Goal: Information Seeking & Learning: Learn about a topic

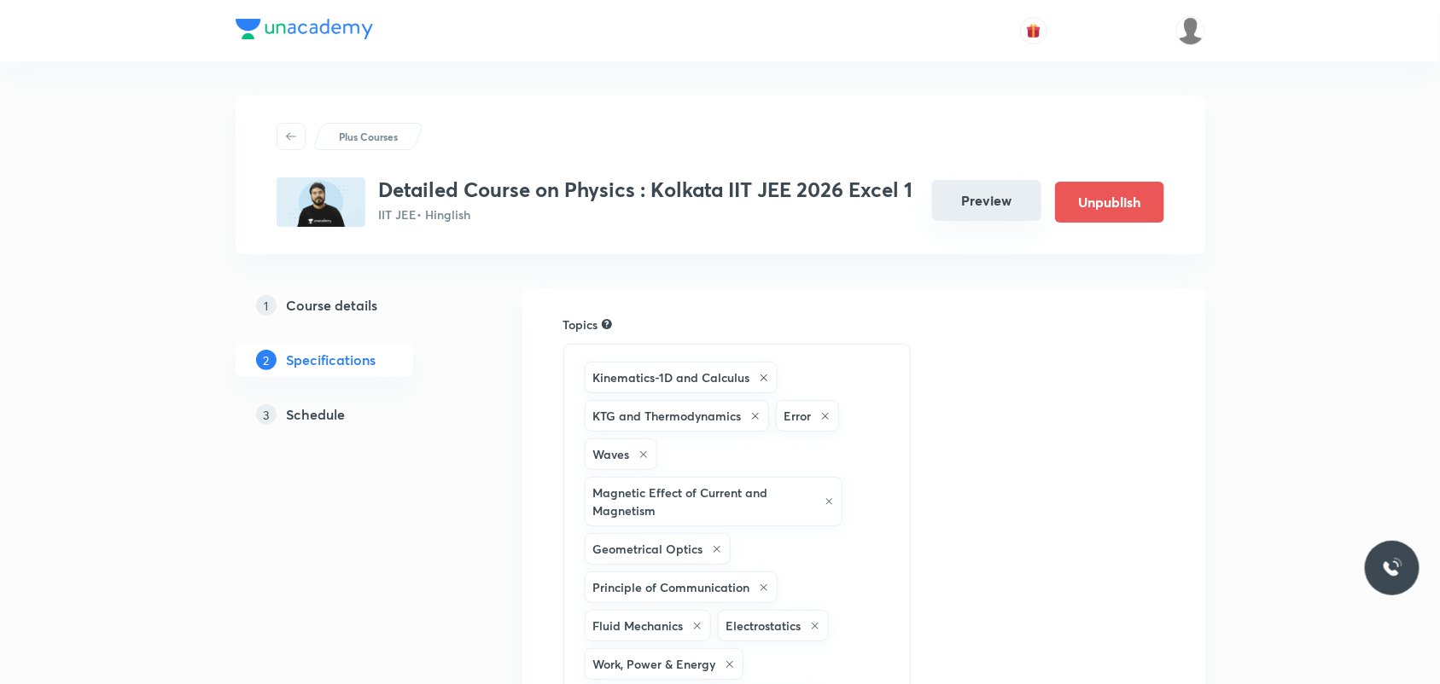
click at [975, 210] on button "Preview" at bounding box center [986, 200] width 109 height 41
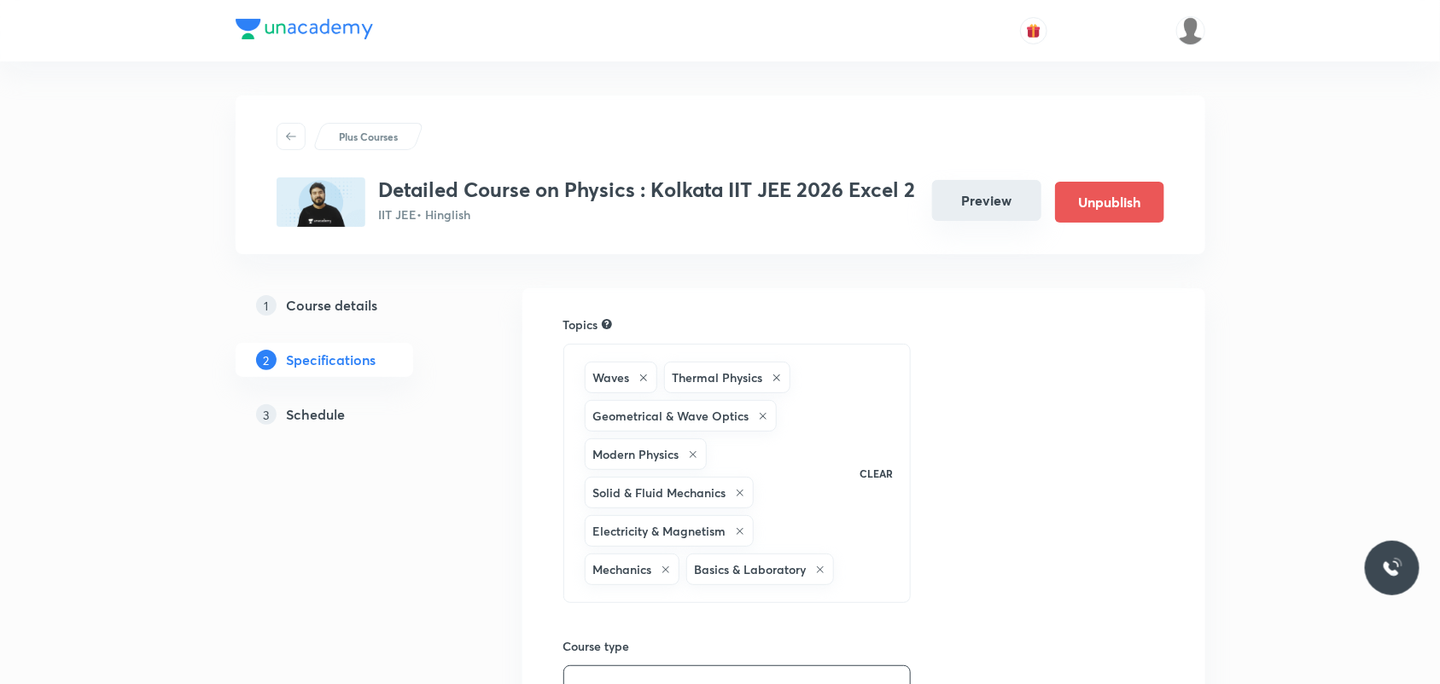
click at [975, 197] on button "Preview" at bounding box center [986, 200] width 109 height 41
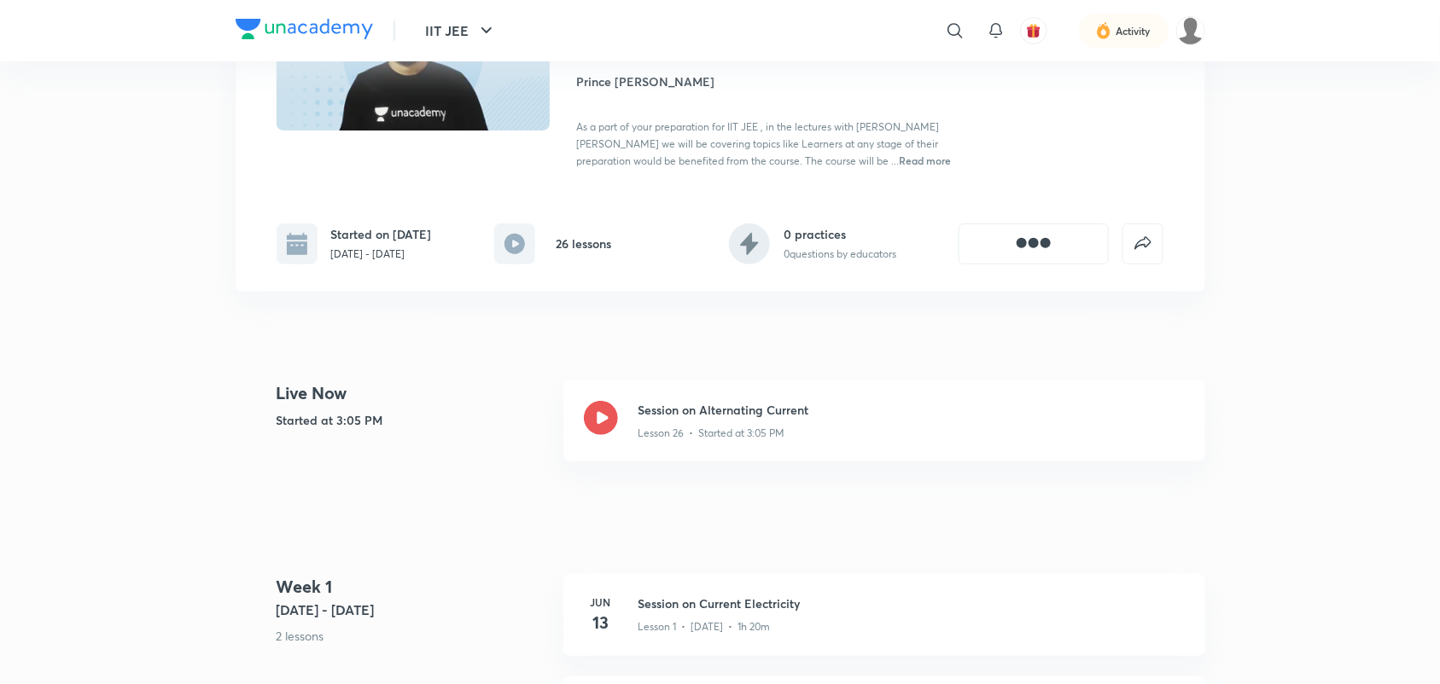
scroll to position [213, 0]
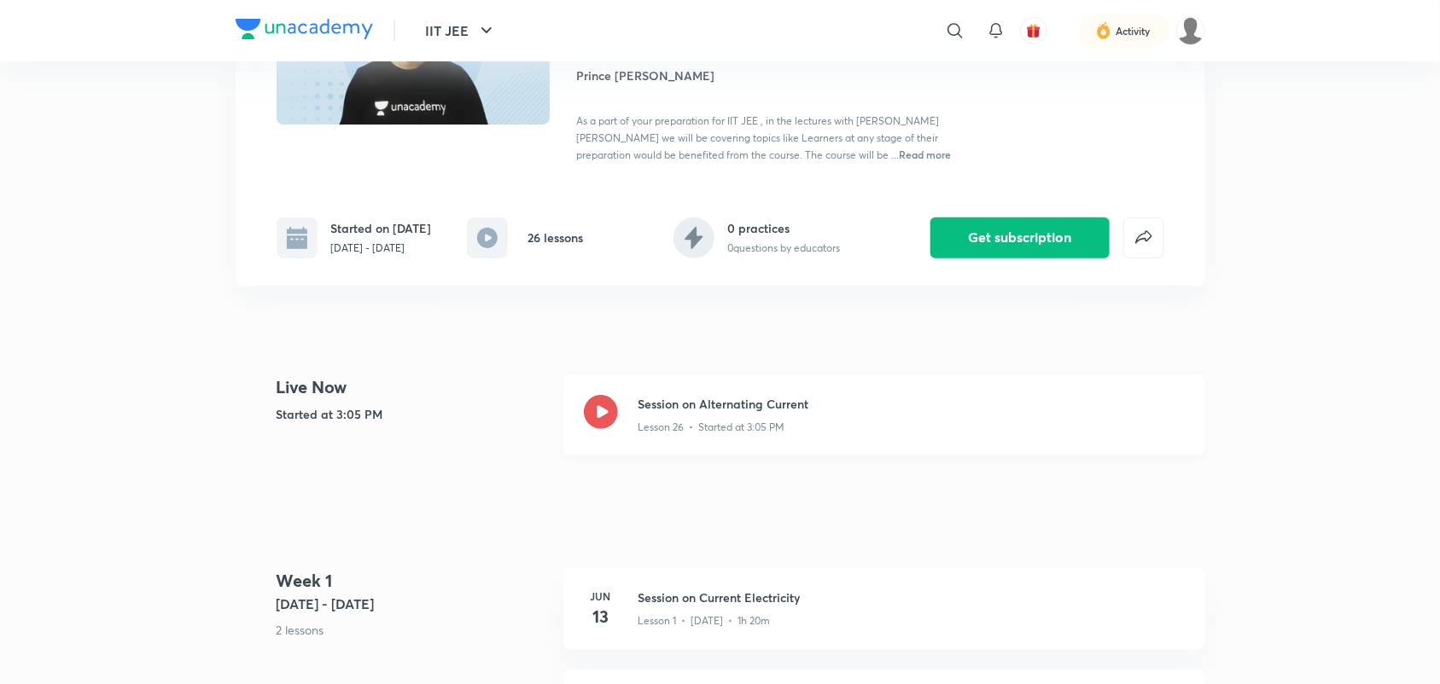
click at [584, 395] on div at bounding box center [601, 415] width 34 height 40
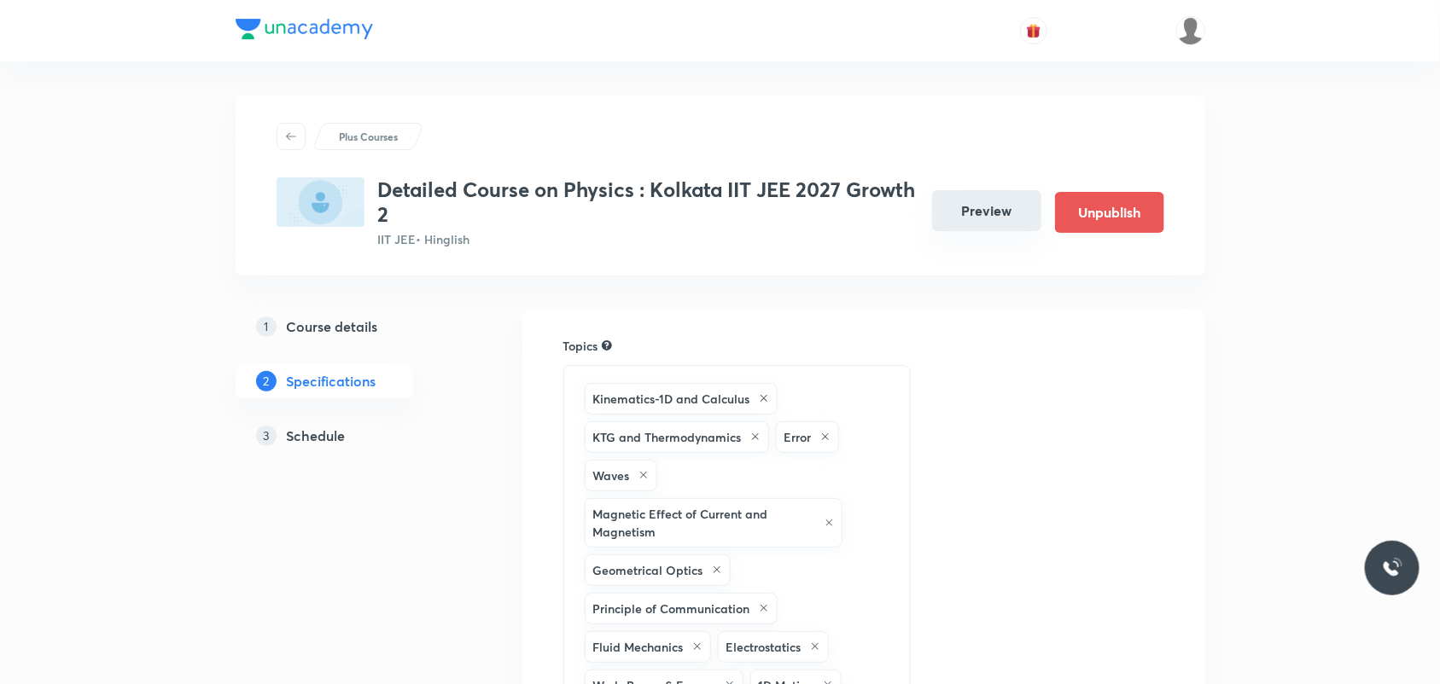
click at [1009, 207] on button "Preview" at bounding box center [986, 210] width 109 height 41
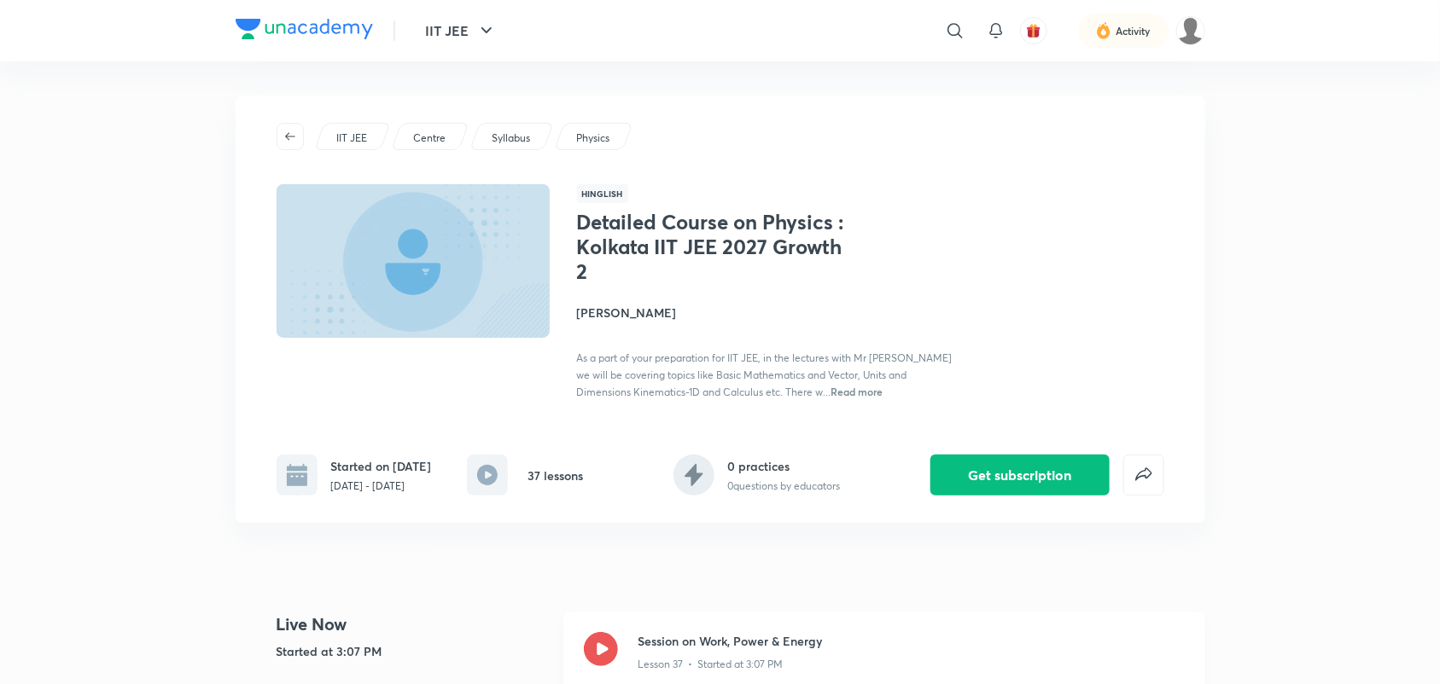
click at [598, 667] on icon at bounding box center [601, 649] width 34 height 34
